Goal: Task Accomplishment & Management: Complete application form

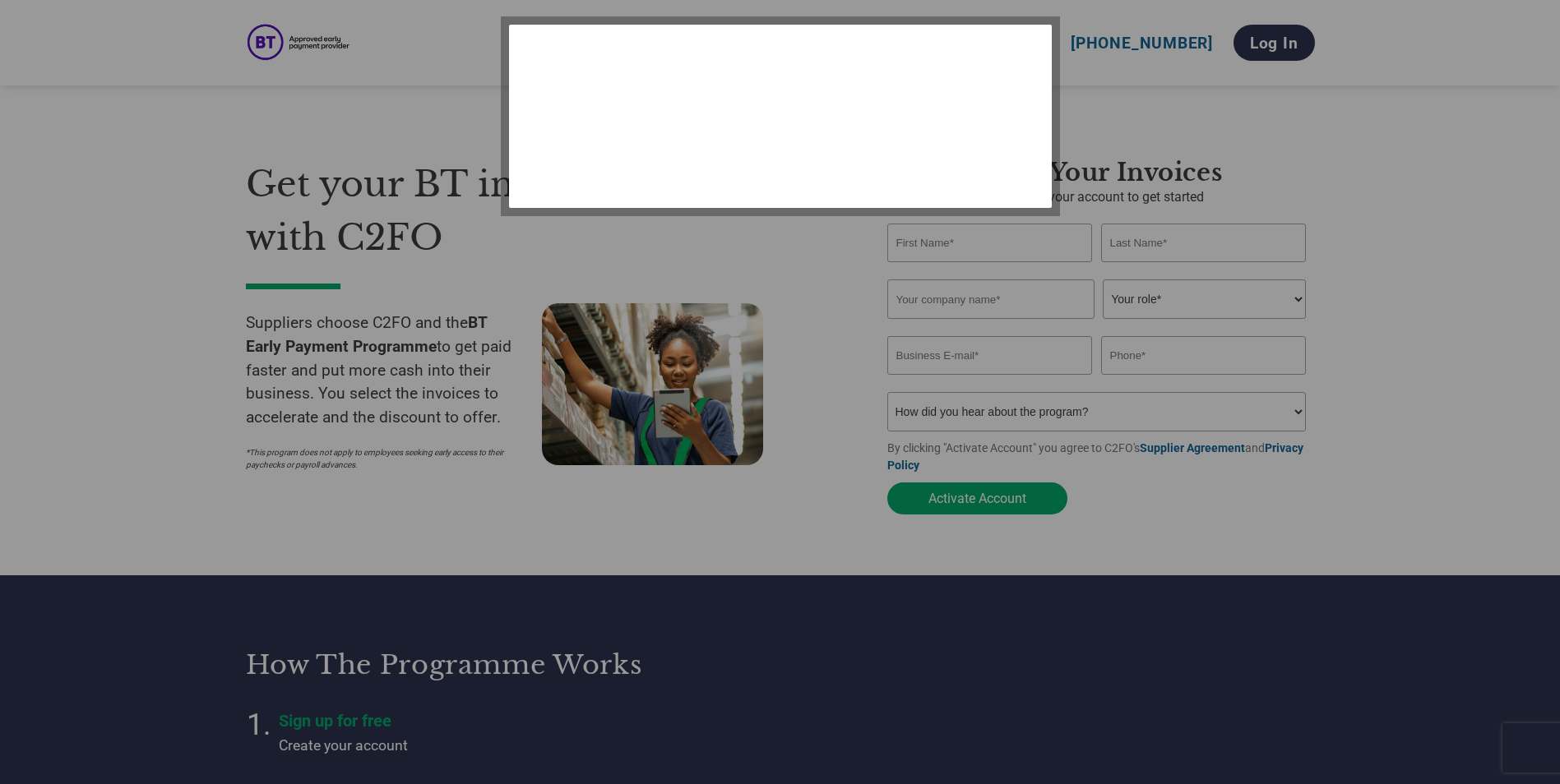
select select "en-[GEOGRAPHIC_DATA]"
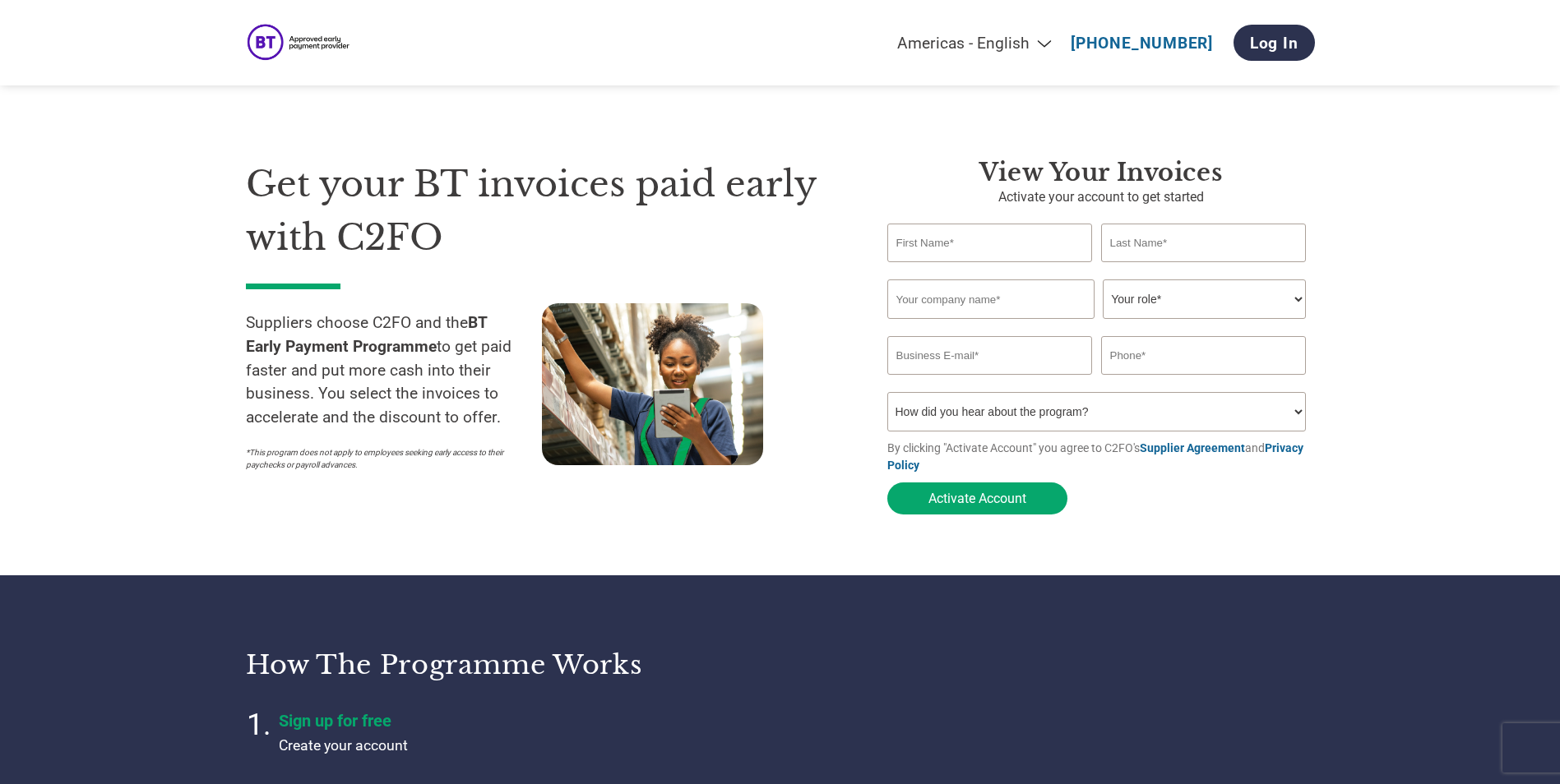
click at [1038, 247] on input "text" at bounding box center [990, 242] width 206 height 38
type input "[PERSON_NAME]"
type input "Surelock [PERSON_NAME]"
type input "[PERSON_NAME][EMAIL_ADDRESS][PERSON_NAME][DOMAIN_NAME]"
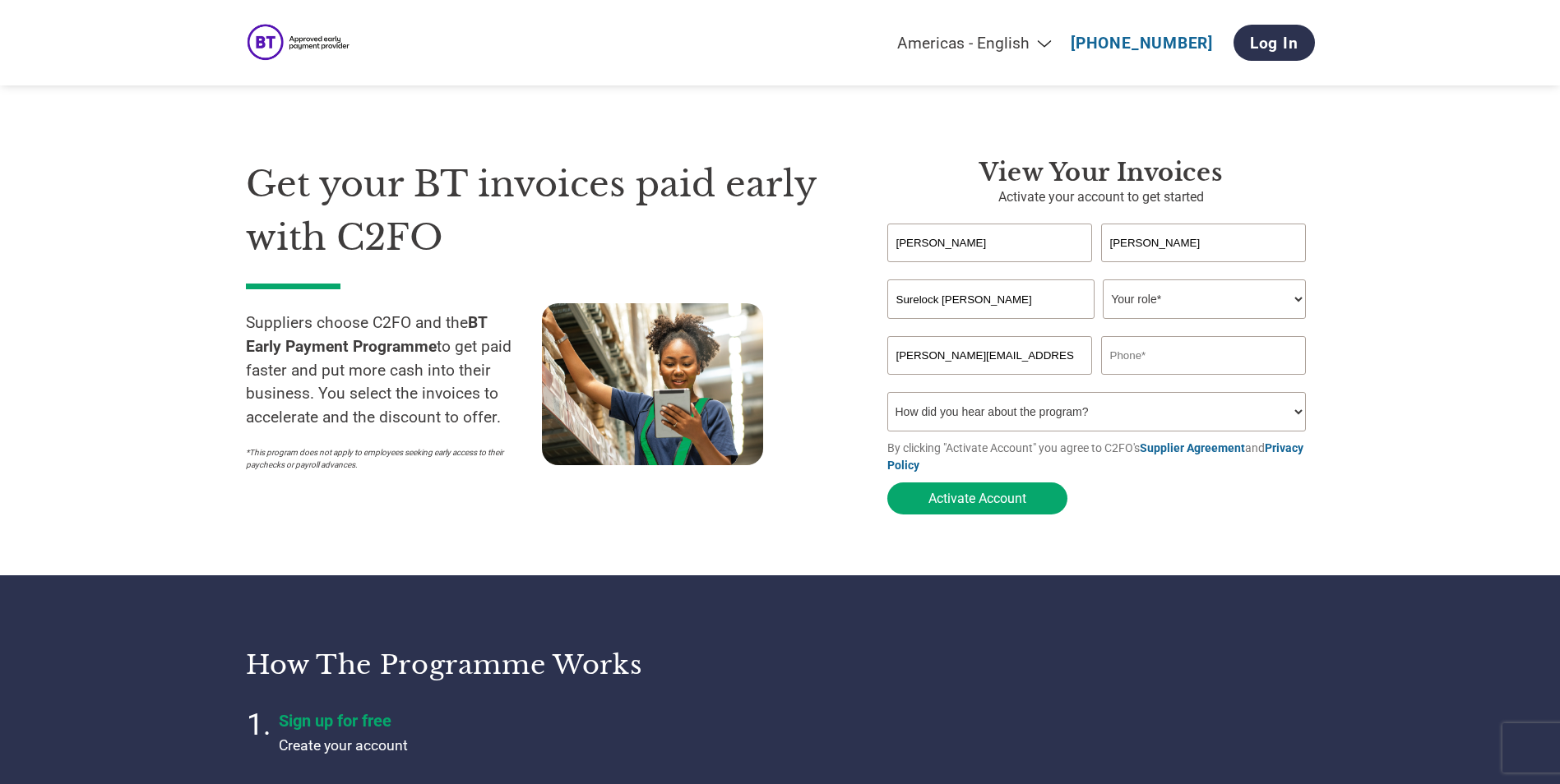
type input "01189364706"
click at [1167, 285] on select "Your role* CFO Controller Credit Manager Finance Director Treasurer CEO Preside…" at bounding box center [1204, 299] width 203 height 39
select select "CONTROLLER"
click at [1103, 281] on select "Your role* CFO Controller Credit Manager Finance Director Treasurer CEO Preside…" at bounding box center [1204, 299] width 203 height 39
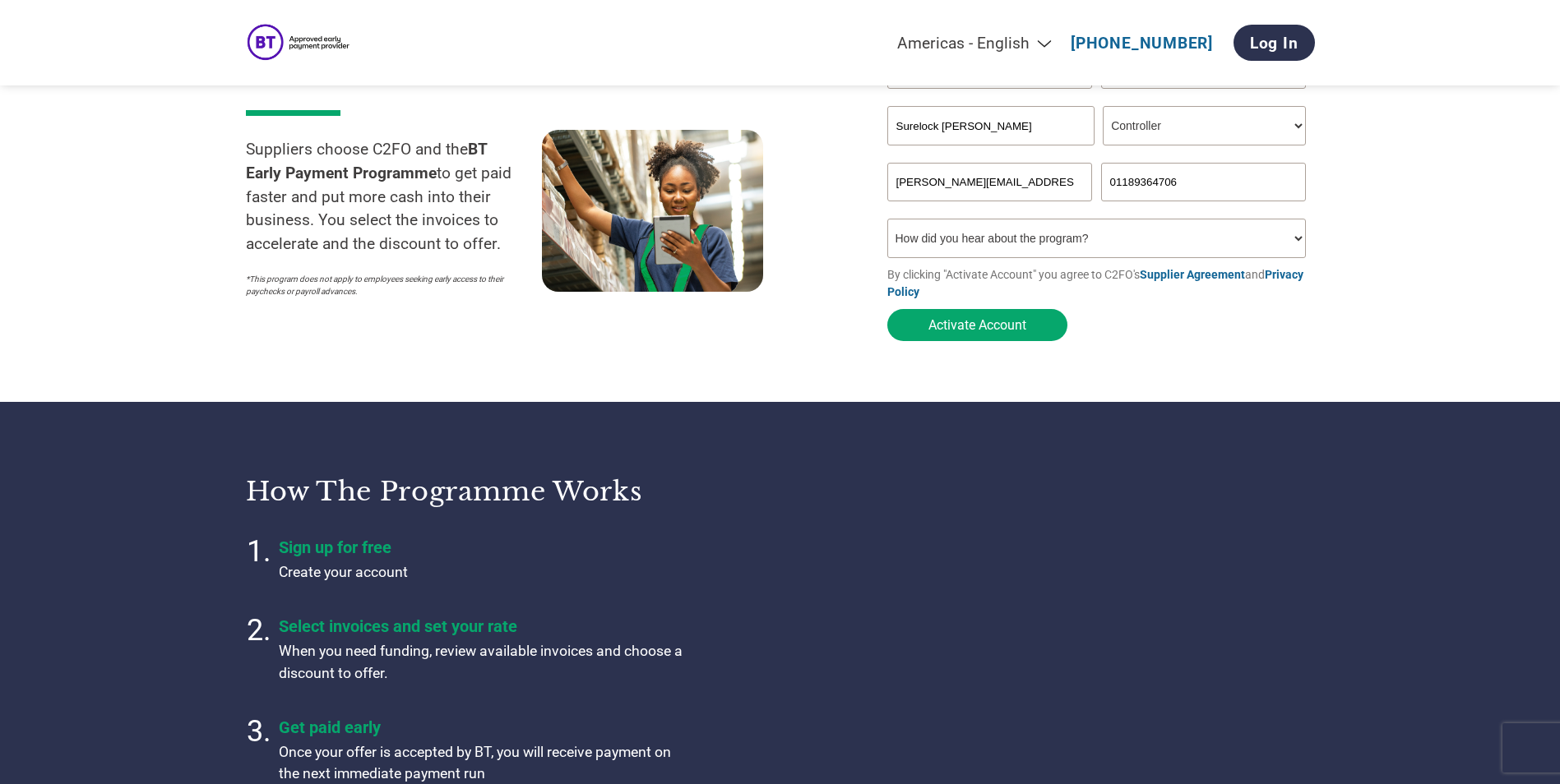
scroll to position [164, 0]
